Goal: Task Accomplishment & Management: Manage account settings

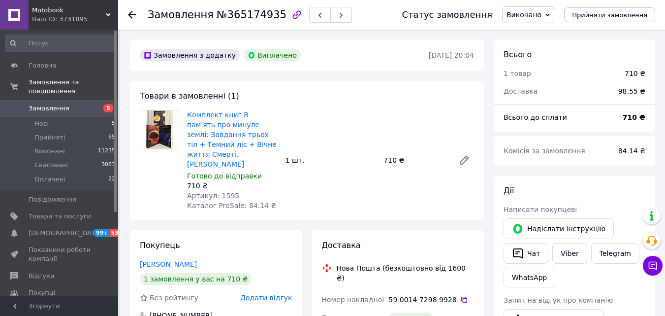
scroll to position [32, 0]
click at [43, 271] on span "Відгуки" at bounding box center [42, 275] width 26 height 9
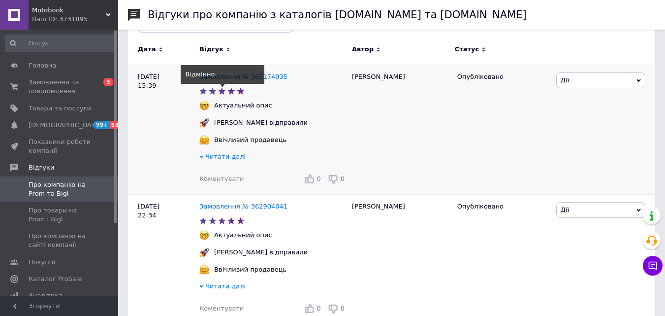
scroll to position [197, 0]
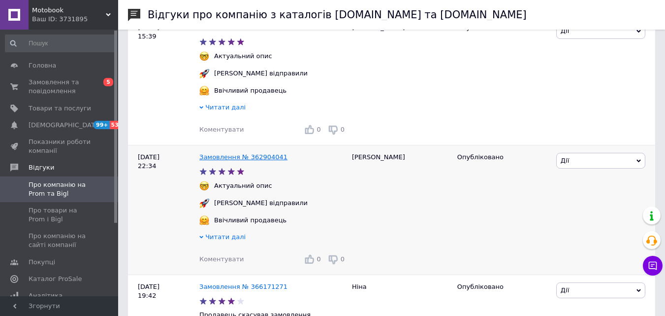
click at [263, 157] on link "Замовлення № 362904041" at bounding box center [243, 156] width 88 height 7
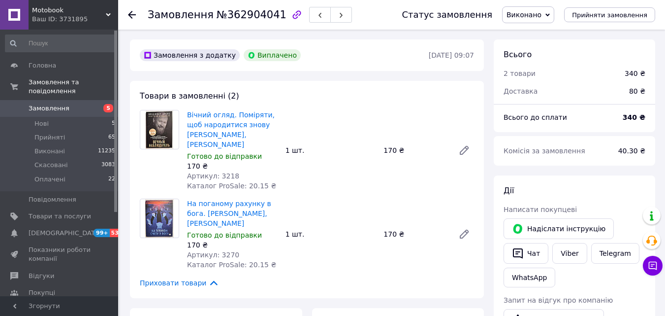
click at [128, 15] on icon at bounding box center [132, 15] width 8 height 8
